Goal: Task Accomplishment & Management: Manage account settings

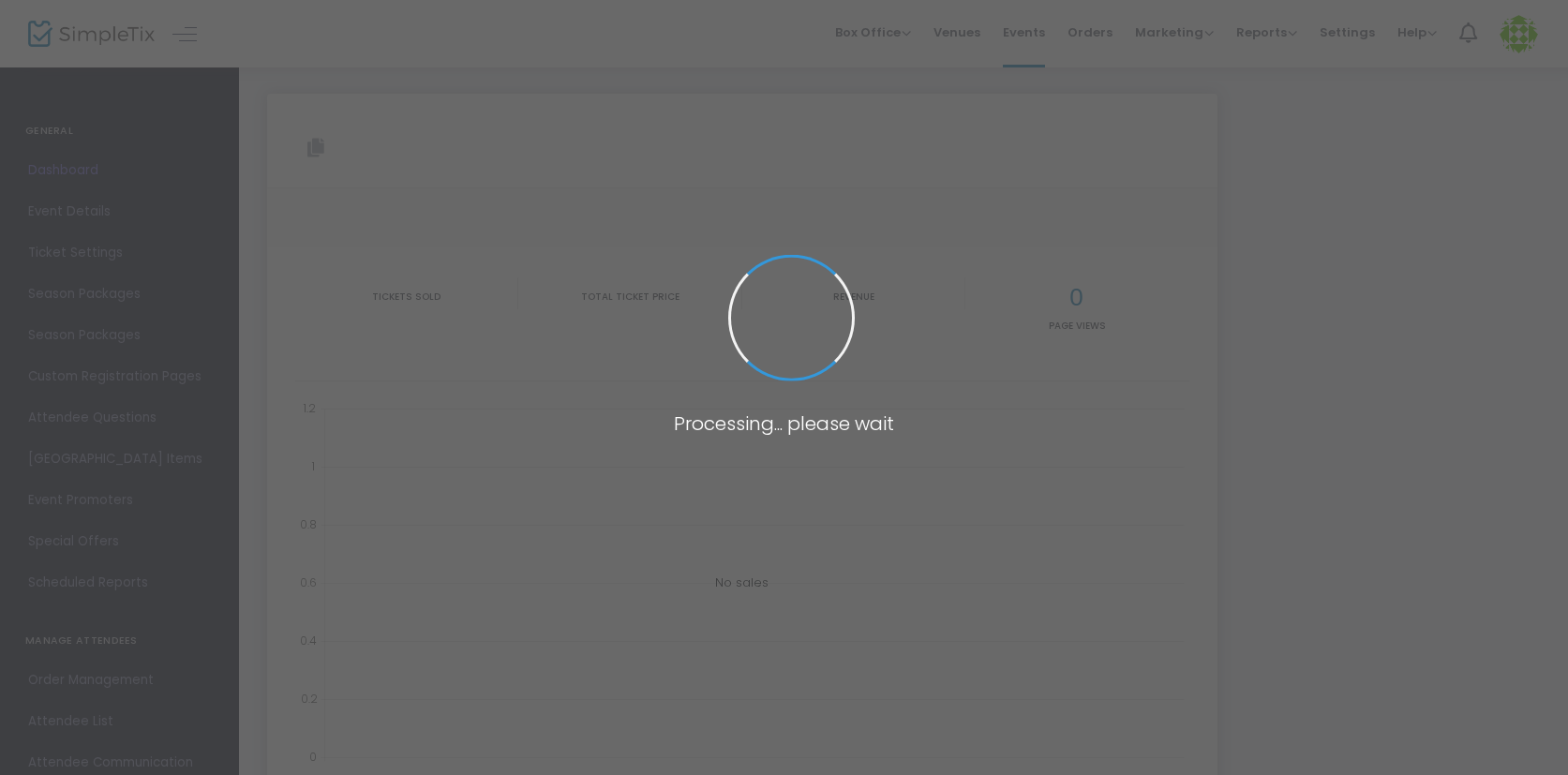
type input "[URL][DOMAIN_NAME]"
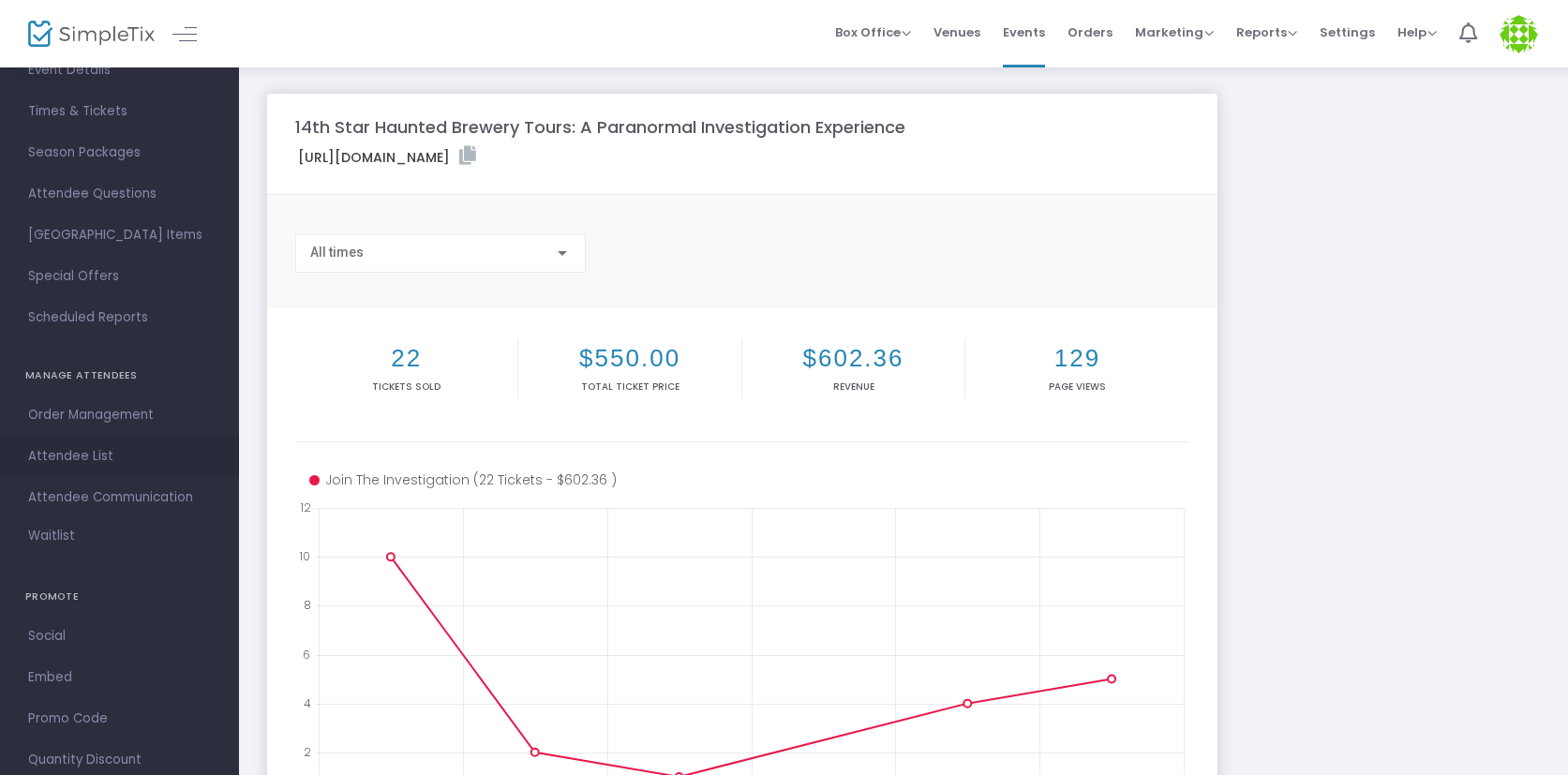
scroll to position [151, 0]
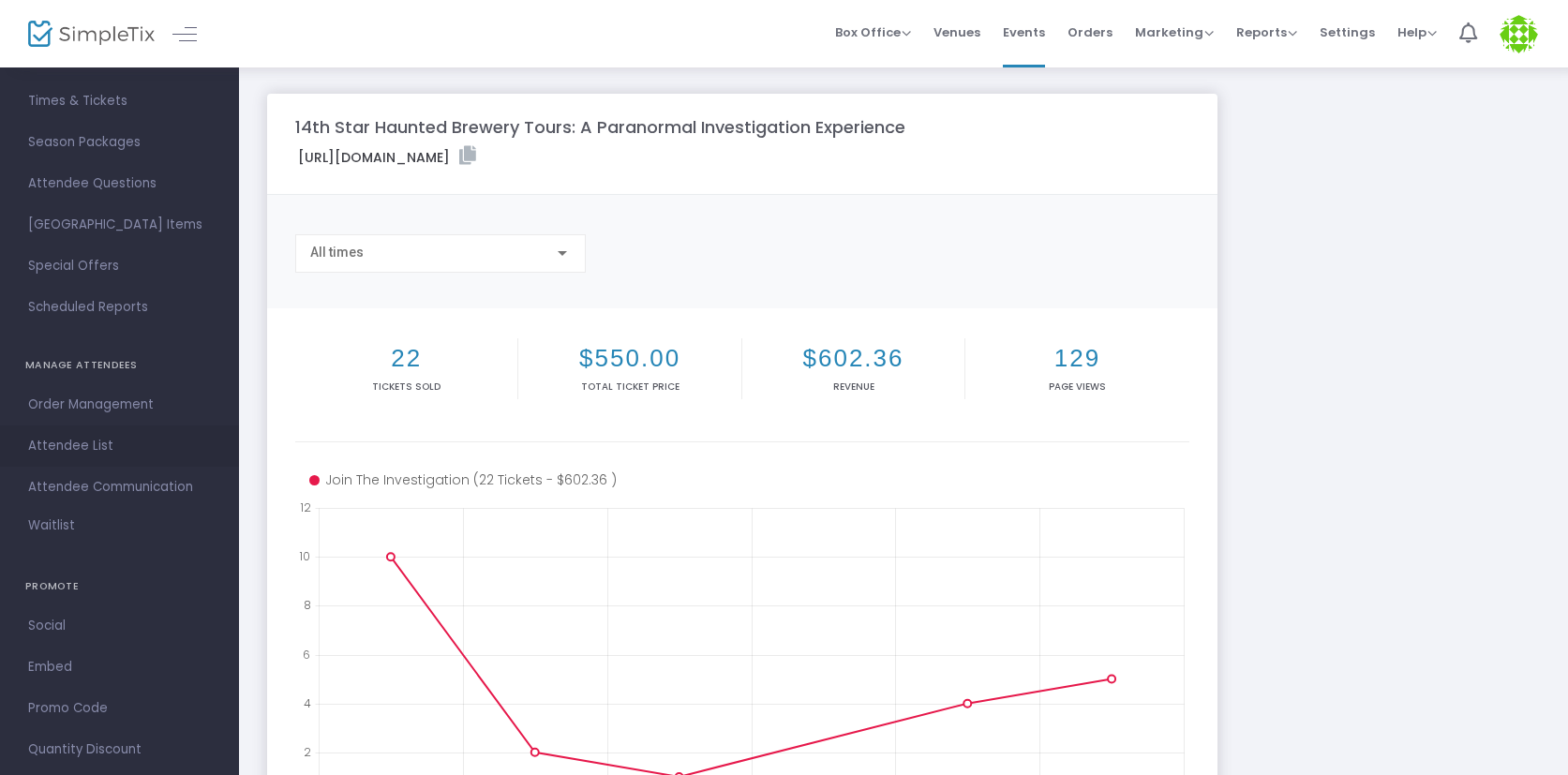
click at [90, 447] on span "Attendee List" at bounding box center [119, 446] width 183 height 24
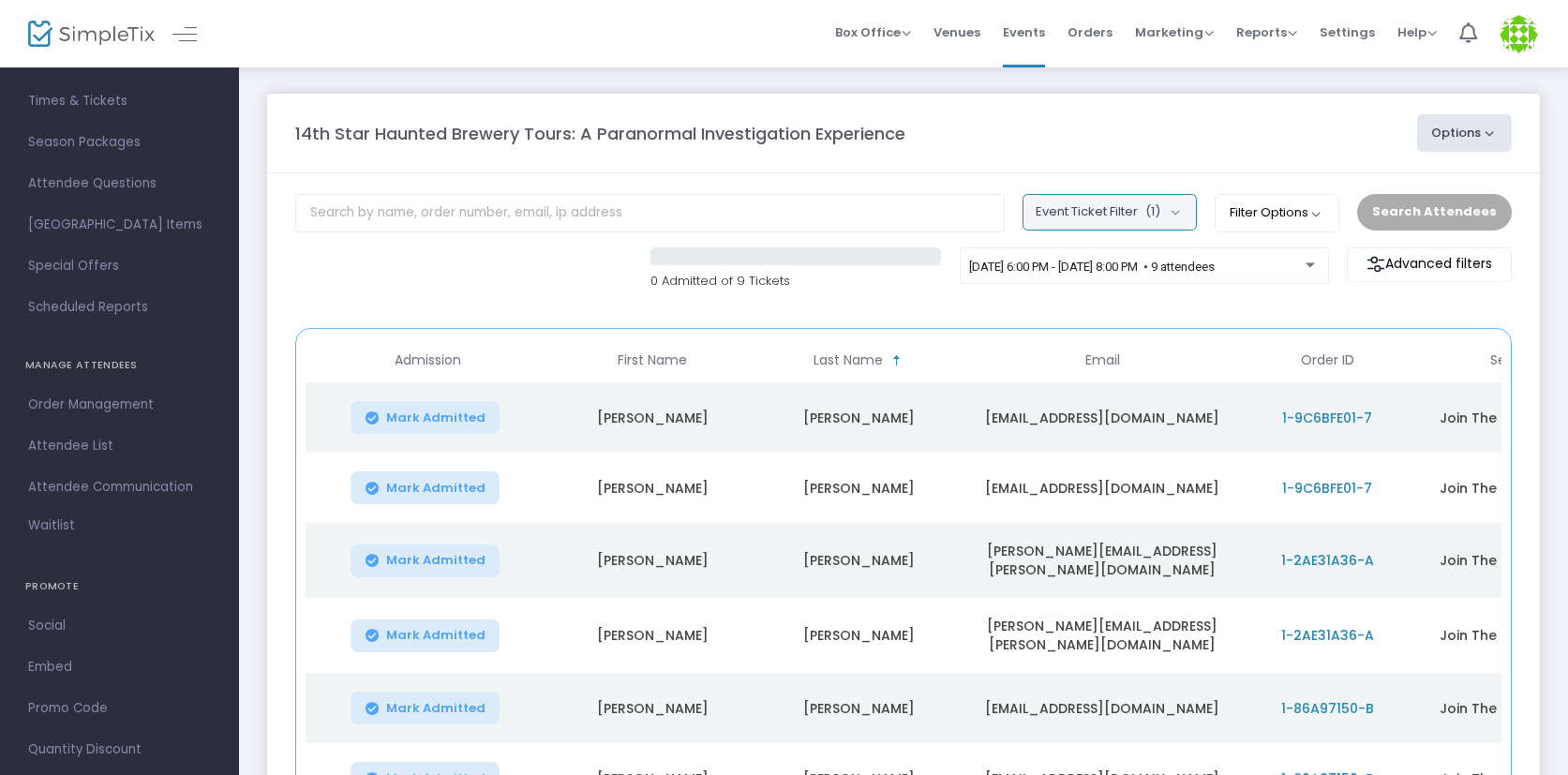
click at [1142, 215] on button "Event Ticket Filter (1)" at bounding box center [1110, 211] width 174 height 35
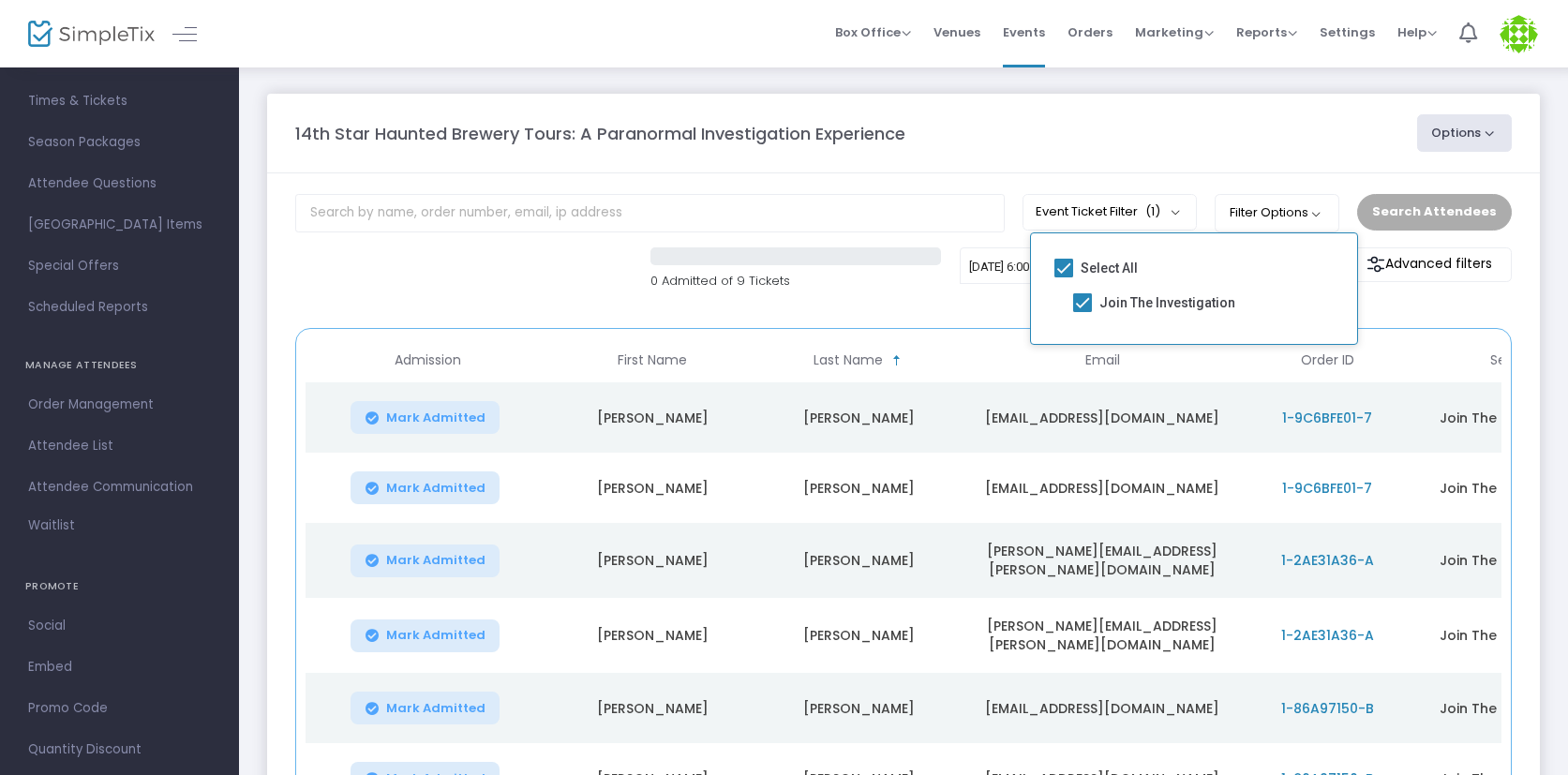
click at [1147, 173] on m-panel-content "Event Ticket Filter (1) Select All Join The Investigation Filter Options ON OFF…" at bounding box center [903, 605] width 1273 height 864
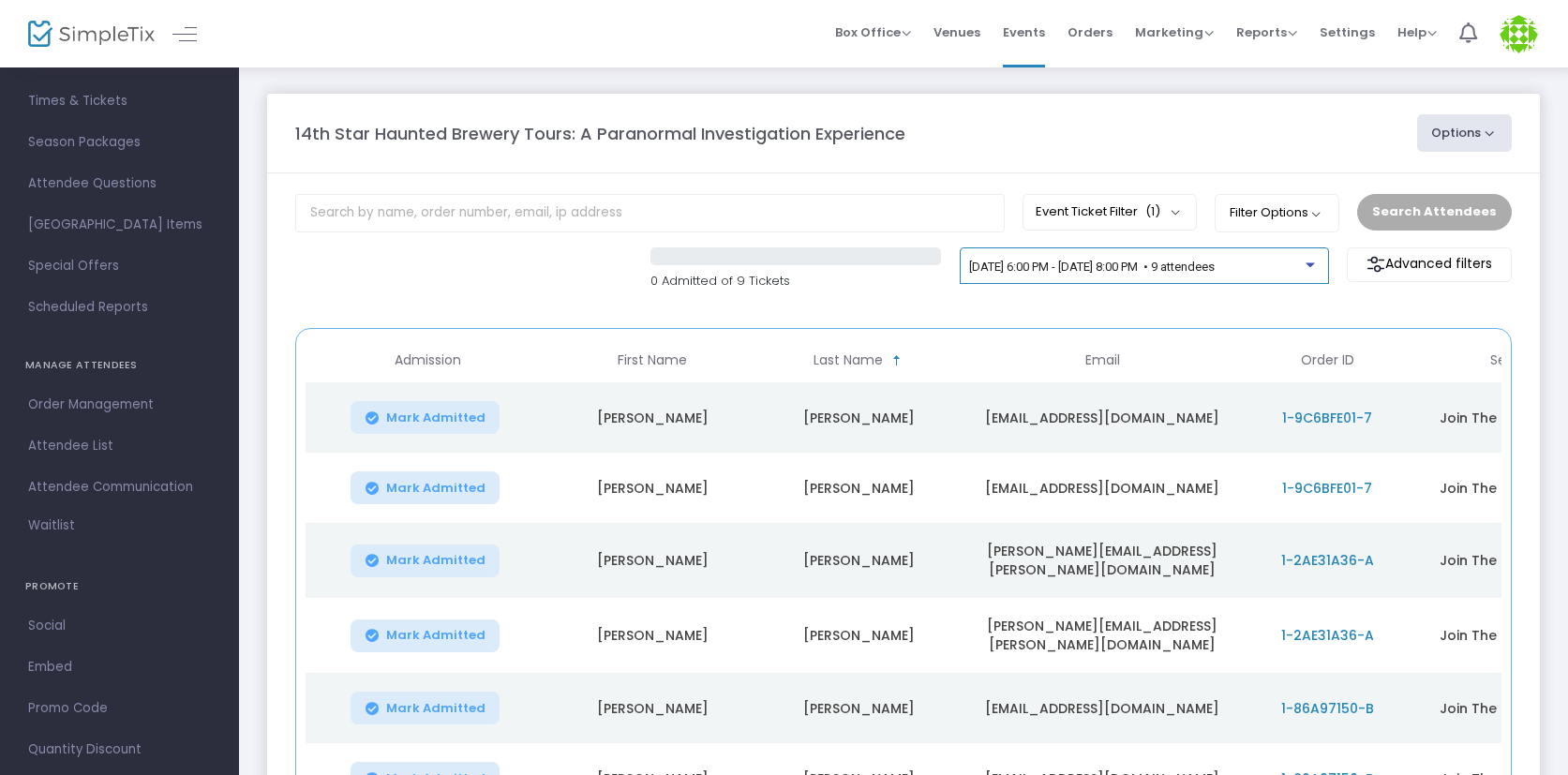
click at [1154, 271] on span "[DATE] 6:00 PM - [DATE] 8:00 PM • 9 attendees" at bounding box center [1091, 267] width 245 height 14
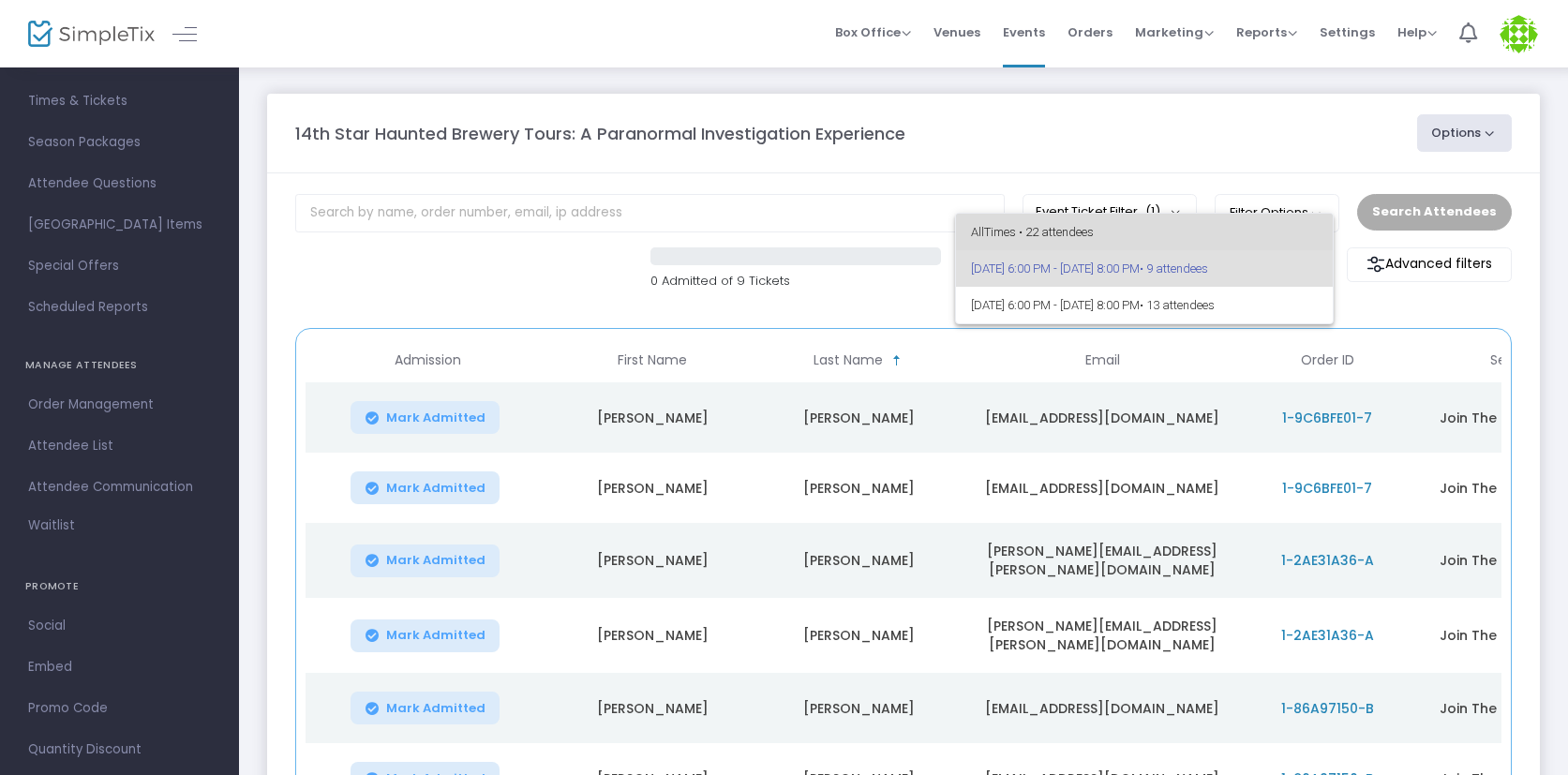
click at [1062, 236] on span "All Times • 22 attendees" at bounding box center [1145, 232] width 348 height 36
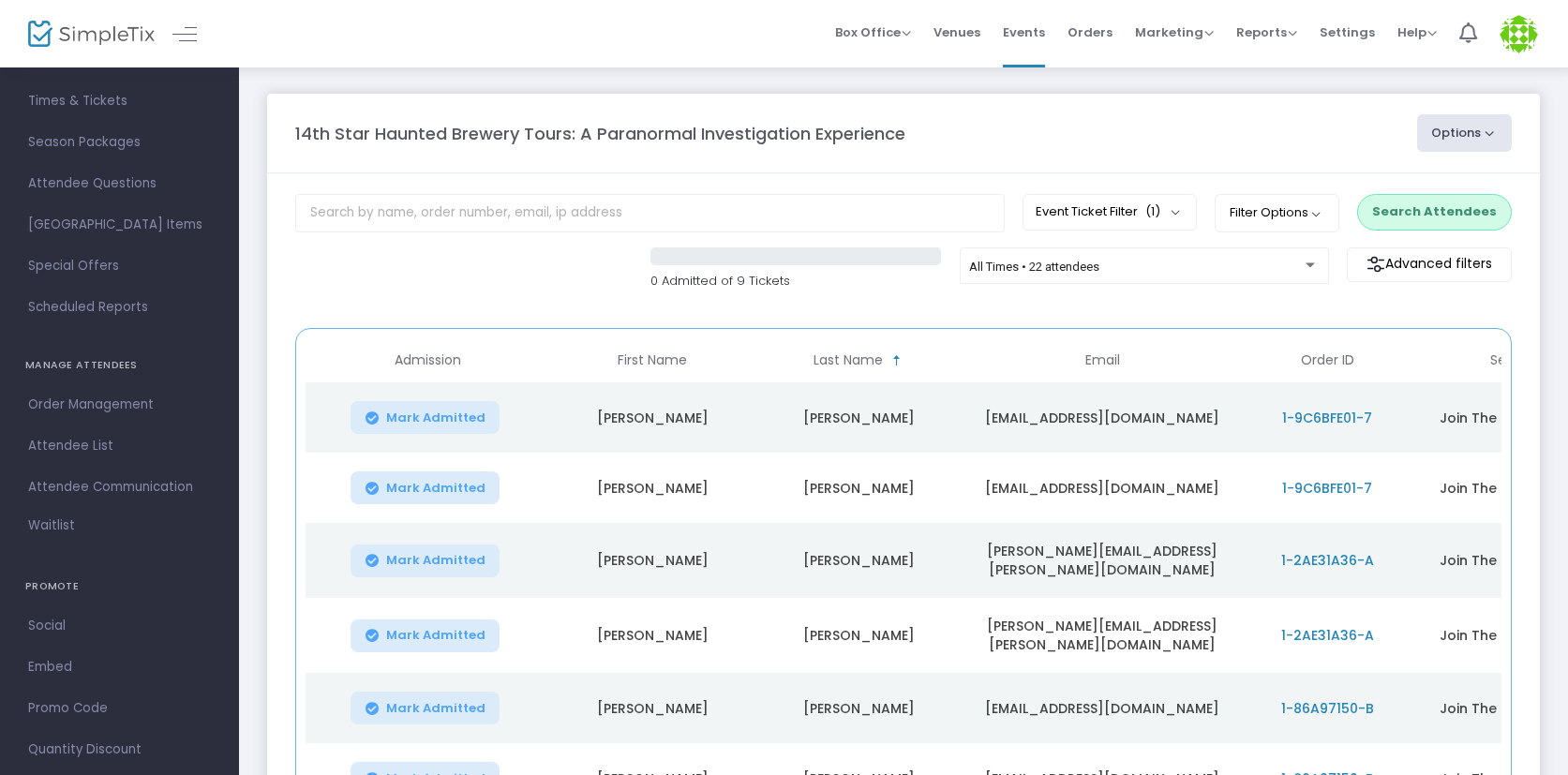
click at [1442, 133] on button "Options" at bounding box center [1464, 133] width 96 height 37
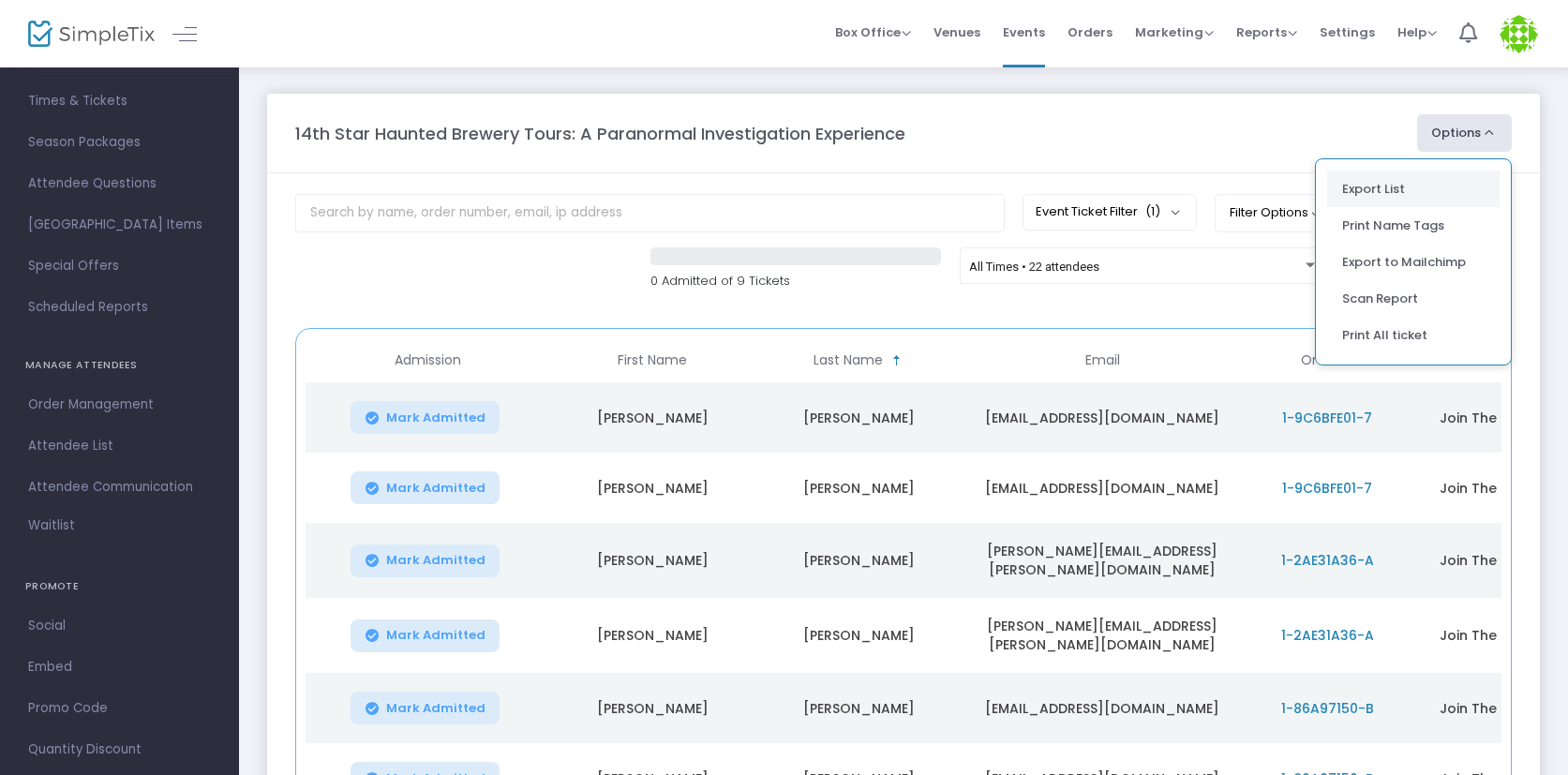
scroll to position [7, 0]
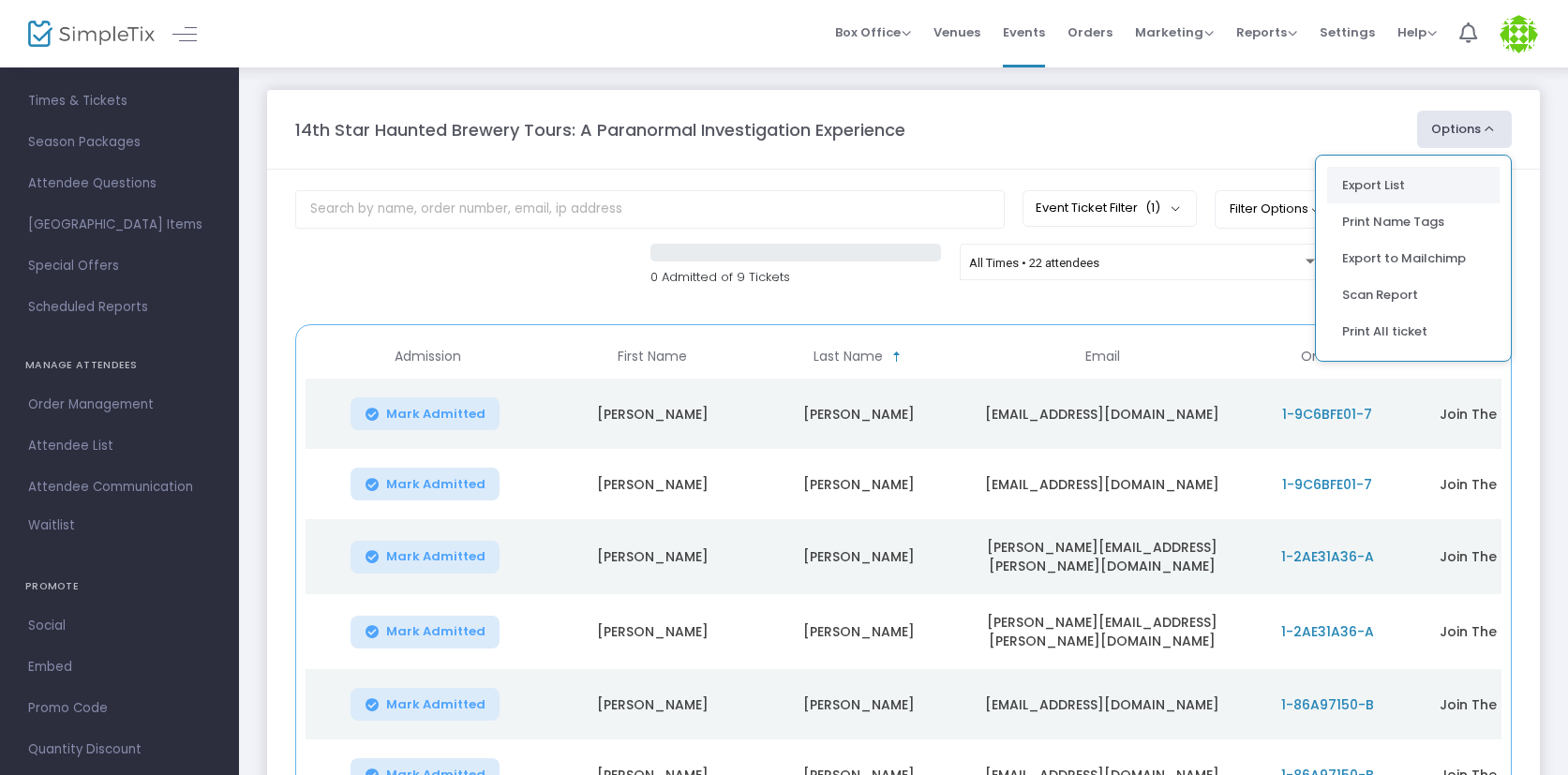
click at [1405, 190] on li "Export List" at bounding box center [1413, 185] width 172 height 36
radio input "false"
radio input "true"
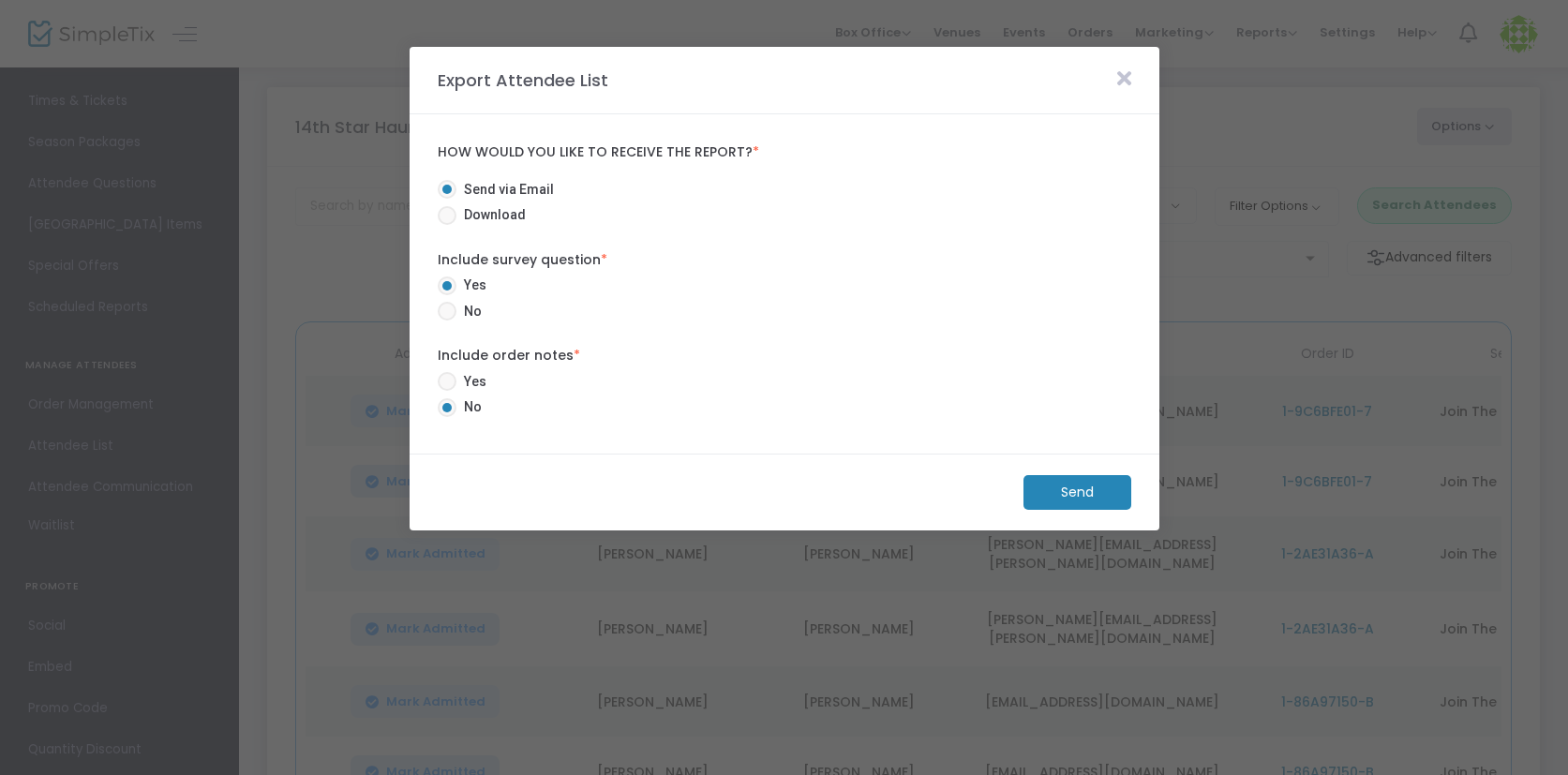
click at [477, 208] on span "Download" at bounding box center [491, 215] width 69 height 20
click at [447, 225] on input "Download" at bounding box center [446, 225] width 1 height 1
radio input "true"
click at [1111, 498] on m-button "Download" at bounding box center [1061, 492] width 140 height 34
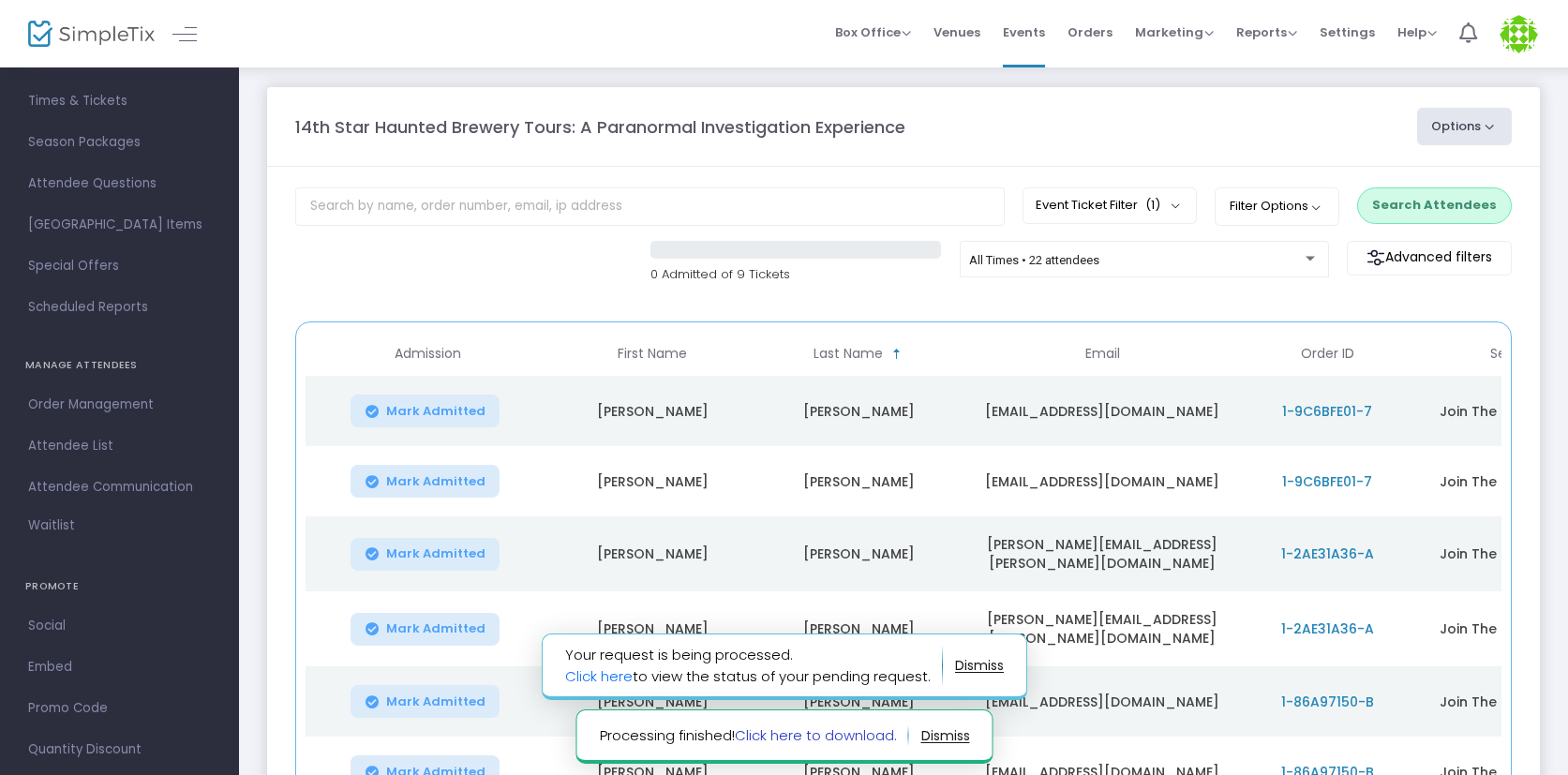
click at [841, 732] on link "Click here to download." at bounding box center [815, 735] width 162 height 20
